Goal: Check status: Check status

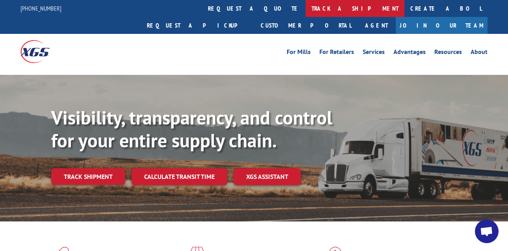
click at [306, 9] on link "track a shipment" at bounding box center [355, 8] width 99 height 17
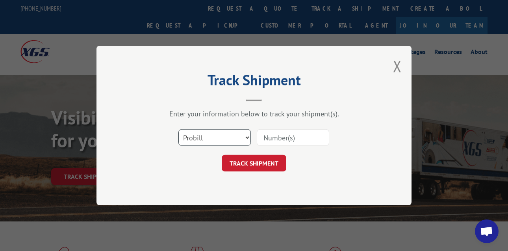
click at [197, 138] on select "Select category... Probill BOL PO" at bounding box center [215, 137] width 73 height 17
select select "po"
click at [179, 129] on select "Select category... Probill BOL PO" at bounding box center [215, 137] width 73 height 17
click at [273, 137] on input at bounding box center [293, 137] width 73 height 17
type input "45439021"
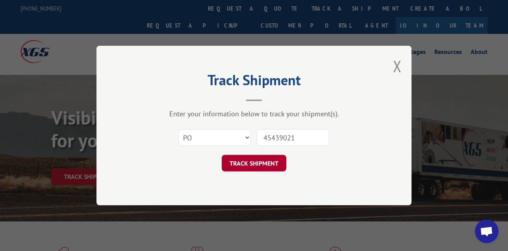
click at [266, 162] on button "TRACK SHIPMENT" at bounding box center [254, 163] width 65 height 17
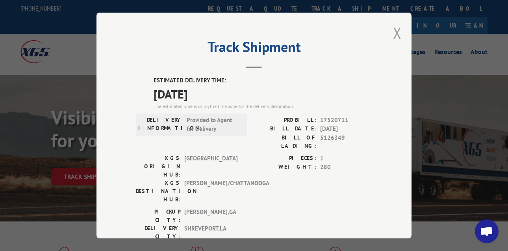
click at [393, 37] on button "Close modal" at bounding box center [397, 32] width 9 height 21
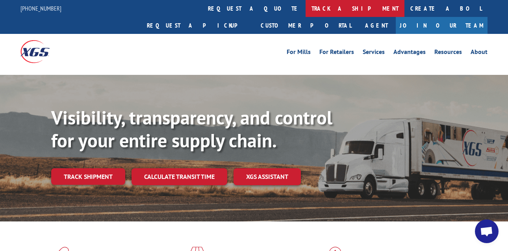
click at [306, 10] on link "track a shipment" at bounding box center [355, 8] width 99 height 17
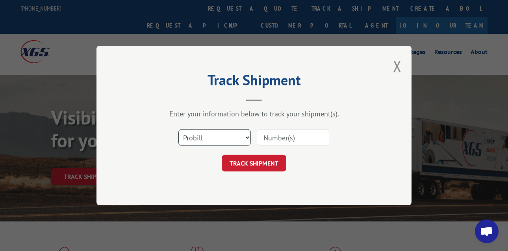
click at [220, 136] on select "Select category... Probill BOL PO" at bounding box center [215, 137] width 73 height 17
select select "po"
click at [179, 129] on select "Select category... Probill BOL PO" at bounding box center [215, 137] width 73 height 17
click at [281, 136] on input at bounding box center [293, 137] width 73 height 17
type input "45439021"
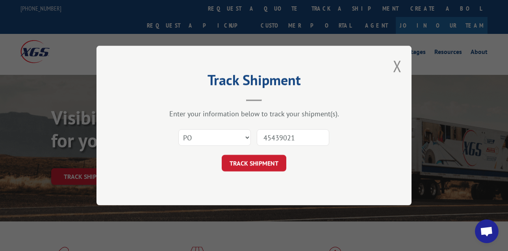
click button "TRACK SHIPMENT" at bounding box center [254, 163] width 65 height 17
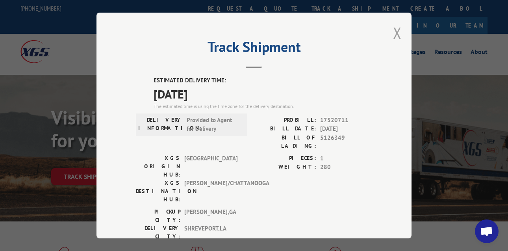
click at [394, 33] on button "Close modal" at bounding box center [397, 32] width 9 height 21
